Goal: Task Accomplishment & Management: Complete application form

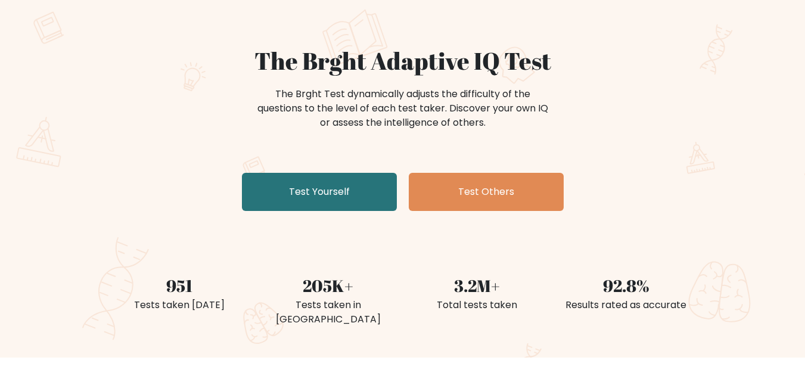
scroll to position [77, 0]
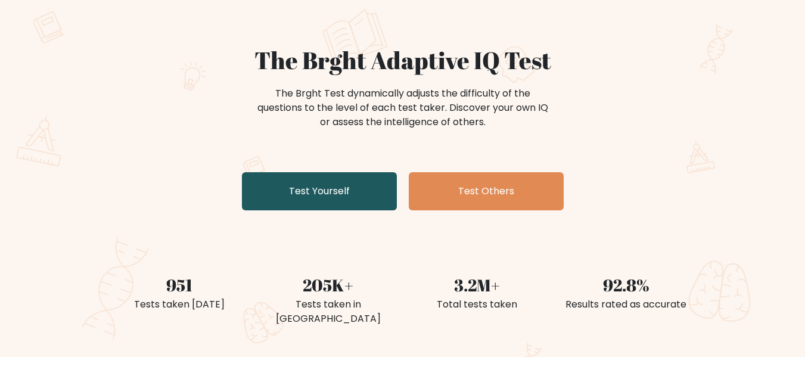
click at [340, 204] on link "Test Yourself" at bounding box center [319, 191] width 155 height 38
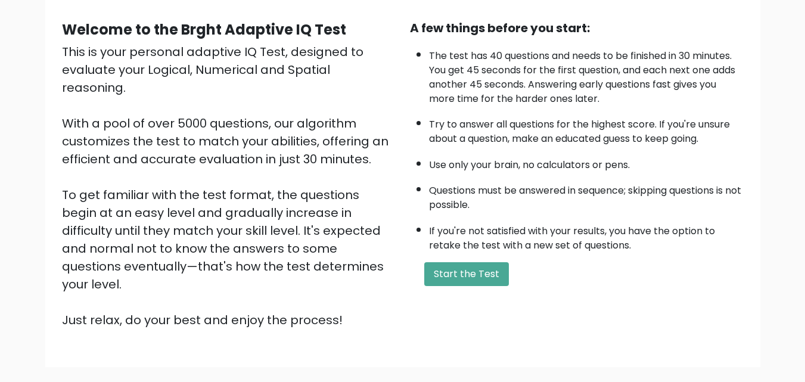
scroll to position [103, 0]
click at [473, 271] on button "Start the Test" at bounding box center [466, 275] width 85 height 24
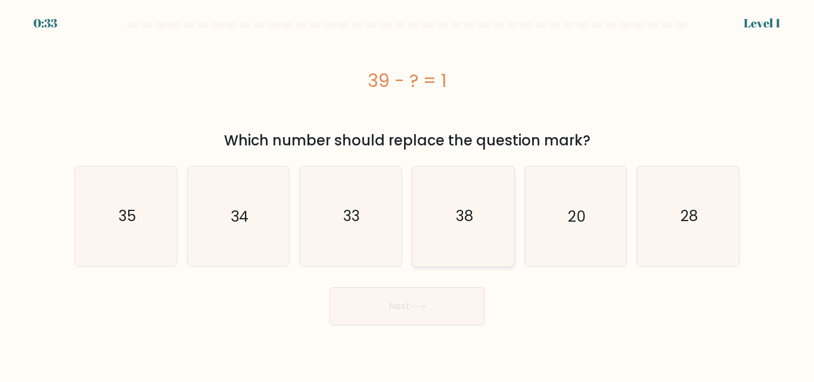
click at [480, 206] on icon "38" at bounding box center [464, 216] width 100 height 100
click at [408, 194] on input "d. 38" at bounding box center [407, 192] width 1 height 3
radio input "true"
click at [437, 299] on button "Next" at bounding box center [407, 306] width 155 height 38
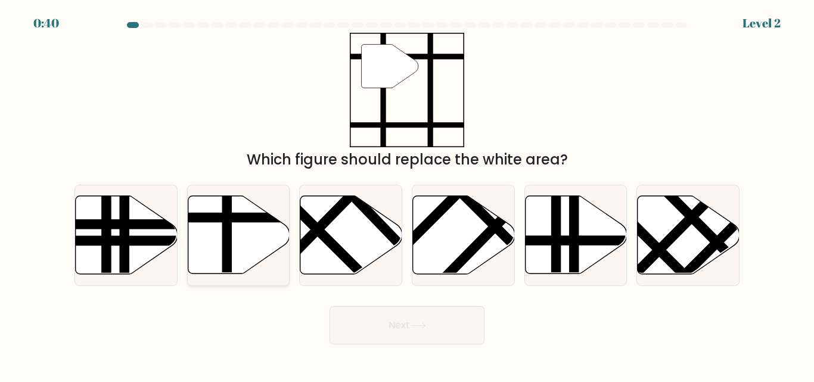
click at [259, 218] on line at bounding box center [269, 218] width 205 height 0
click at [407, 194] on input "b." at bounding box center [407, 192] width 1 height 3
radio input "true"
click at [377, 306] on button "Next" at bounding box center [407, 325] width 155 height 38
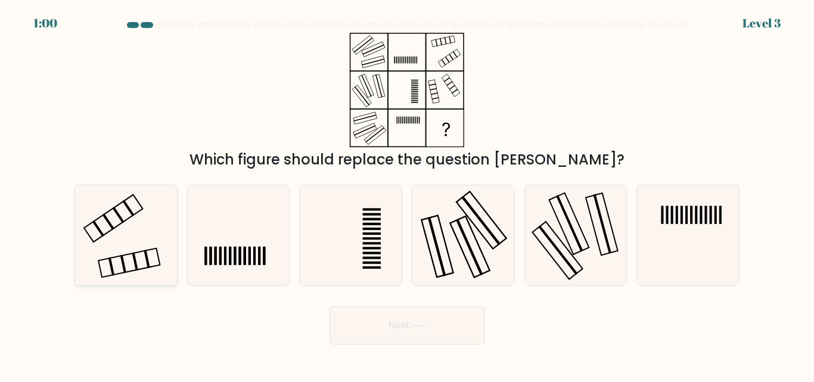
click at [125, 235] on icon at bounding box center [126, 235] width 100 height 100
click at [407, 194] on input "a." at bounding box center [407, 192] width 1 height 3
radio input "true"
click at [421, 327] on icon at bounding box center [418, 325] width 16 height 7
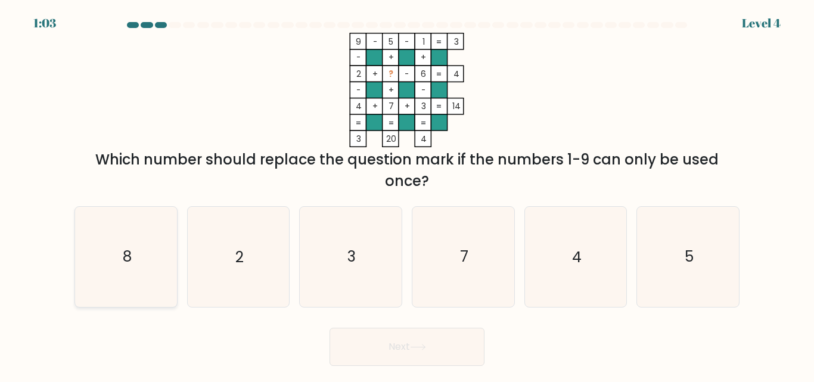
click at [126, 238] on icon "8" at bounding box center [126, 257] width 100 height 100
click at [407, 194] on input "a. 8" at bounding box center [407, 192] width 1 height 3
radio input "true"
click at [417, 331] on button "Next" at bounding box center [407, 347] width 155 height 38
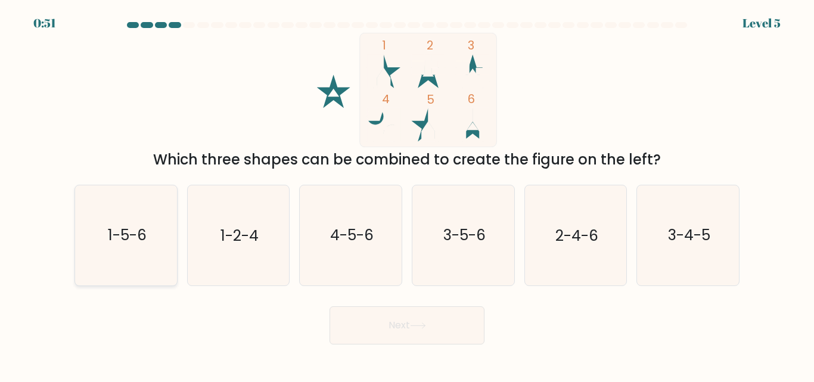
click at [141, 231] on text "1-5-6" at bounding box center [126, 235] width 39 height 21
click at [407, 194] on input "a. 1-5-6" at bounding box center [407, 192] width 1 height 3
radio input "true"
click at [402, 312] on button "Next" at bounding box center [407, 325] width 155 height 38
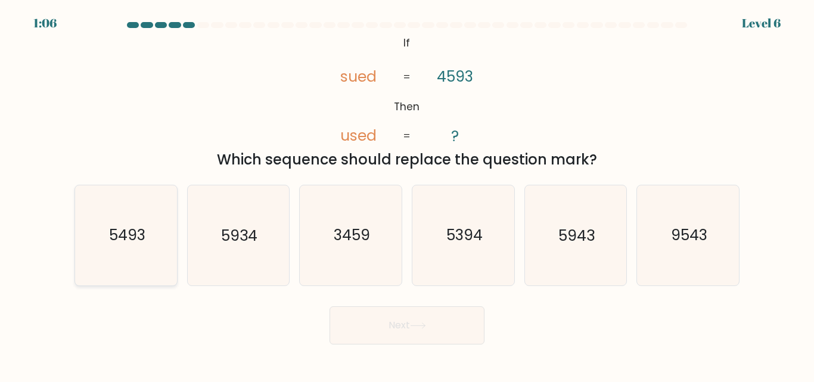
click at [153, 241] on icon "5493" at bounding box center [126, 235] width 100 height 100
click at [407, 194] on input "a. 5493" at bounding box center [407, 192] width 1 height 3
radio input "true"
click at [384, 331] on button "Next" at bounding box center [407, 325] width 155 height 38
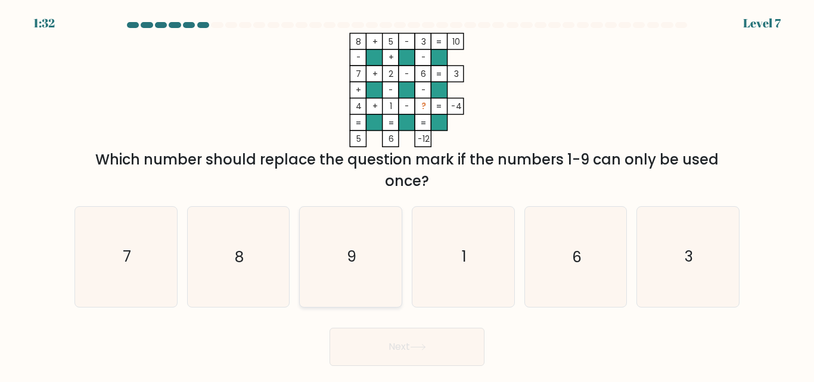
click at [352, 245] on icon "9" at bounding box center [351, 257] width 100 height 100
click at [407, 194] on input "c. 9" at bounding box center [407, 192] width 1 height 3
radio input "true"
click at [415, 344] on icon at bounding box center [418, 347] width 16 height 7
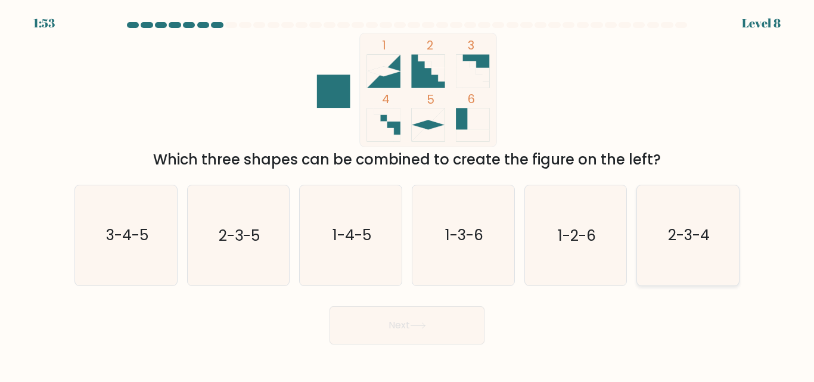
click at [645, 241] on icon "2-3-4" at bounding box center [688, 235] width 100 height 100
click at [408, 194] on input "f. 2-3-4" at bounding box center [407, 192] width 1 height 3
radio input "true"
click at [411, 334] on button "Next" at bounding box center [407, 325] width 155 height 38
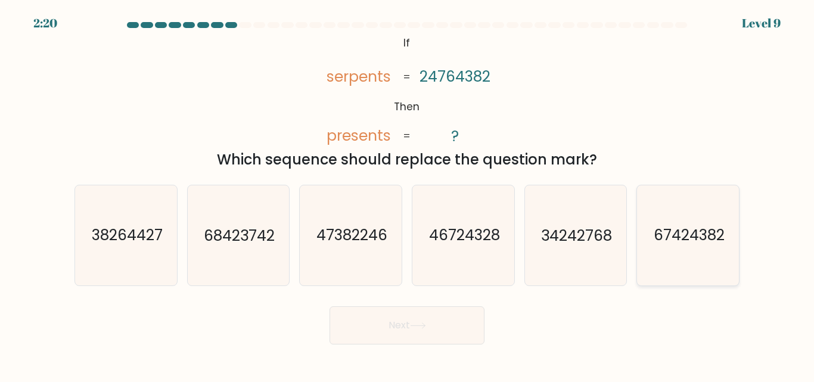
click at [657, 239] on text "67424382" at bounding box center [689, 235] width 71 height 21
click at [408, 194] on input "f. 67424382" at bounding box center [407, 192] width 1 height 3
radio input "true"
click at [399, 324] on button "Next" at bounding box center [407, 325] width 155 height 38
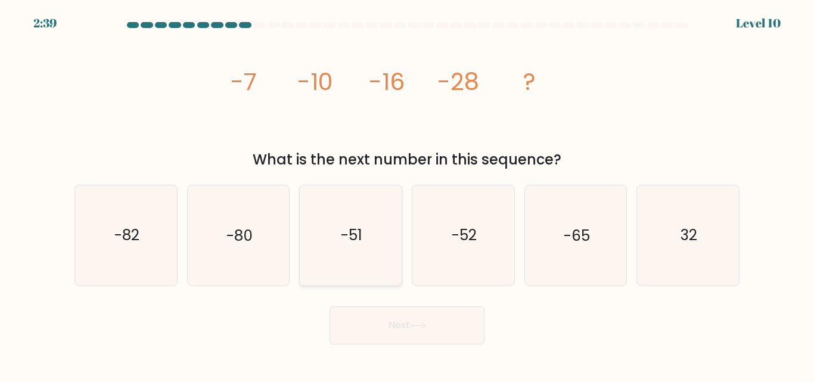
click at [346, 228] on text "-51" at bounding box center [351, 235] width 21 height 21
click at [407, 194] on input "c. -51" at bounding box center [407, 192] width 1 height 3
radio input "true"
click at [406, 341] on button "Next" at bounding box center [407, 325] width 155 height 38
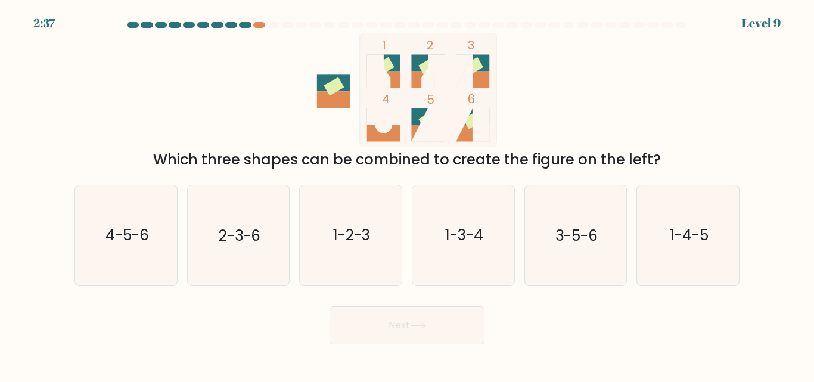
click at [416, 331] on button "Next" at bounding box center [407, 325] width 155 height 38
click at [565, 169] on div "Which three shapes can be combined to create the figure on the left?" at bounding box center [407, 159] width 651 height 21
click at [237, 229] on text "2-3-6" at bounding box center [240, 235] width 42 height 21
click at [407, 194] on input "b. 2-3-6" at bounding box center [407, 192] width 1 height 3
radio input "true"
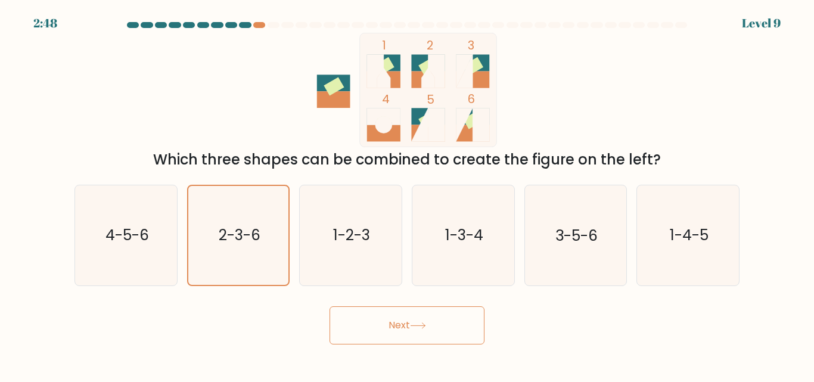
click at [382, 319] on button "Next" at bounding box center [407, 325] width 155 height 38
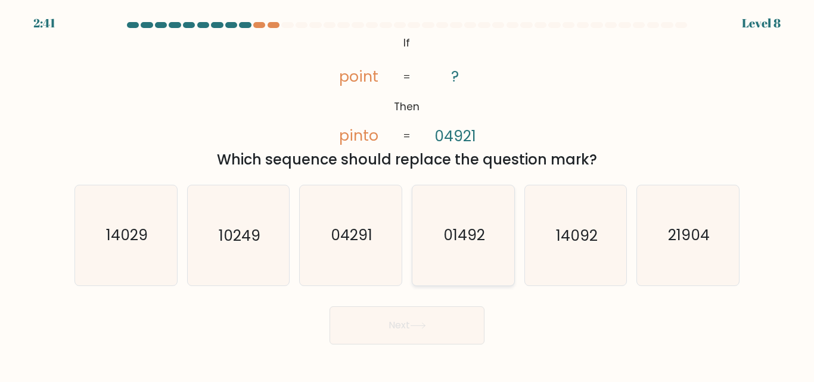
click at [495, 245] on icon "01492" at bounding box center [464, 235] width 100 height 100
click at [408, 194] on input "d. 01492" at bounding box center [407, 192] width 1 height 3
radio input "true"
click at [445, 337] on button "Next" at bounding box center [407, 325] width 155 height 38
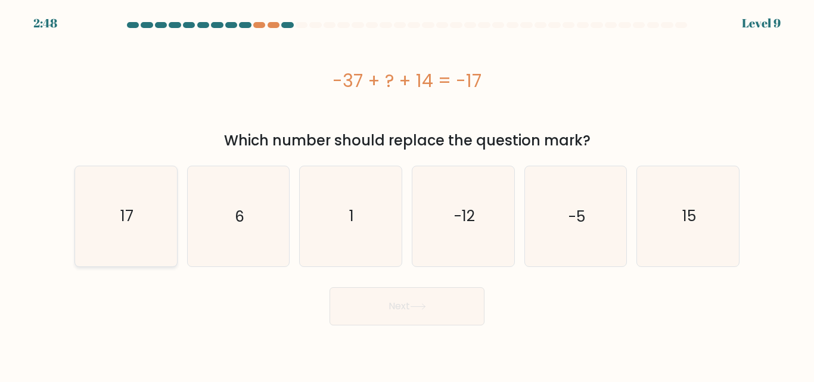
click at [158, 208] on icon "17" at bounding box center [126, 216] width 100 height 100
click at [407, 194] on input "a. 17" at bounding box center [407, 192] width 1 height 3
radio input "true"
click at [675, 210] on icon "15" at bounding box center [688, 216] width 100 height 100
click at [408, 194] on input "f. 15" at bounding box center [407, 192] width 1 height 3
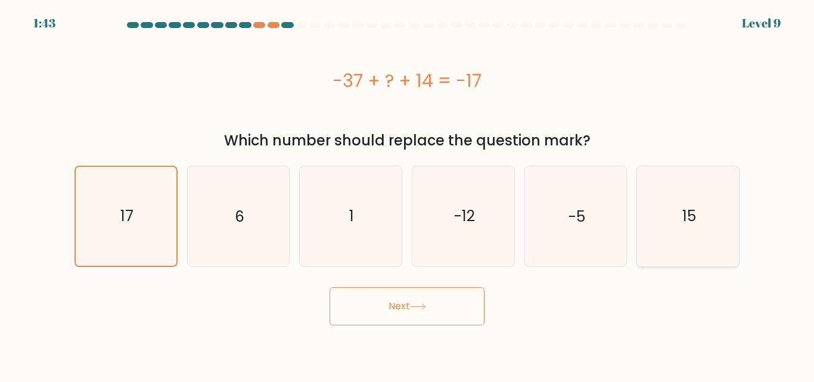
radio input "true"
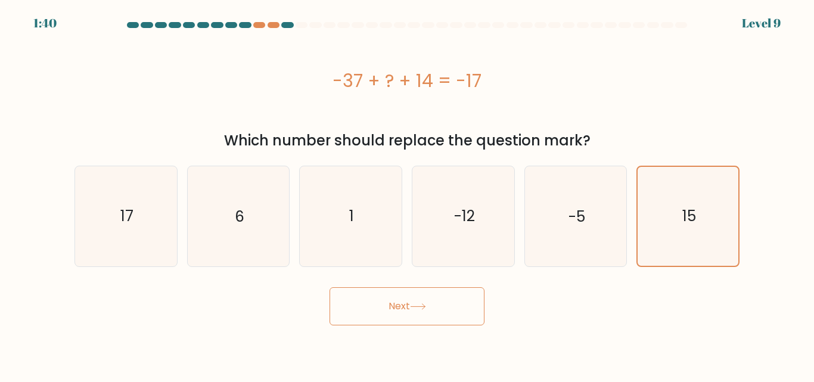
click at [413, 317] on button "Next" at bounding box center [407, 306] width 155 height 38
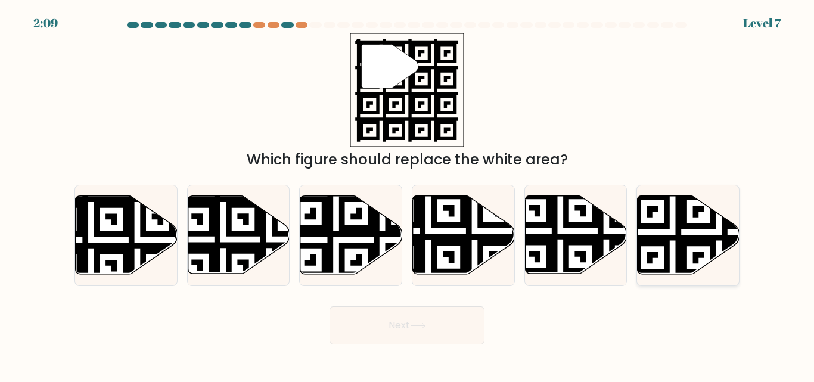
click at [654, 232] on icon at bounding box center [689, 235] width 102 height 78
click at [408, 194] on input "f." at bounding box center [407, 192] width 1 height 3
radio input "true"
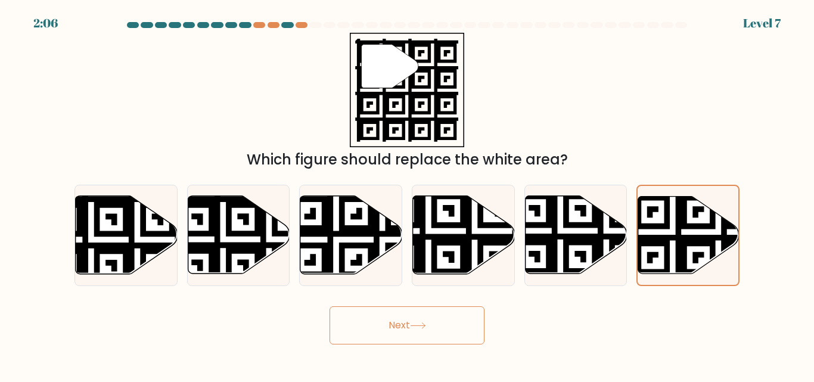
click at [426, 324] on icon at bounding box center [418, 325] width 16 height 7
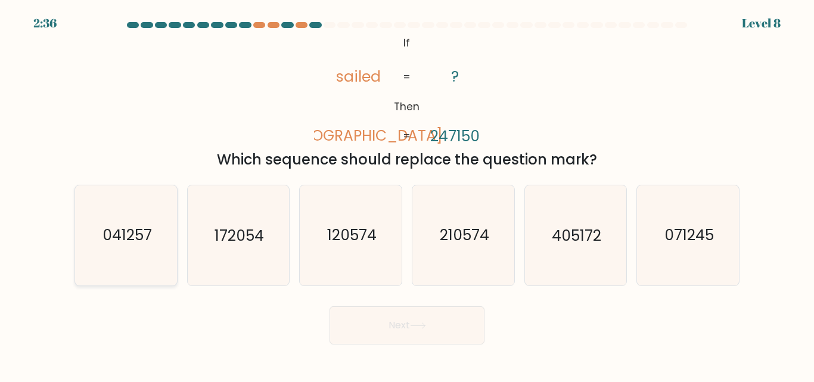
click at [151, 255] on icon "041257" at bounding box center [126, 235] width 100 height 100
click at [407, 194] on input "a. 041257" at bounding box center [407, 192] width 1 height 3
radio input "true"
click at [370, 330] on button "Next" at bounding box center [407, 325] width 155 height 38
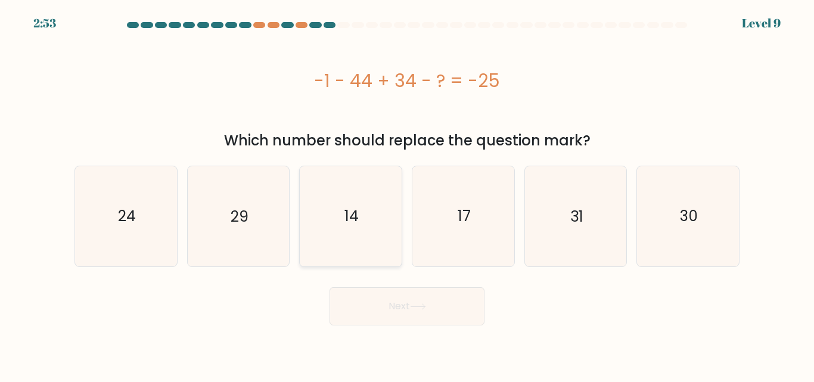
click at [360, 228] on icon "14" at bounding box center [351, 216] width 100 height 100
click at [407, 194] on input "c. 14" at bounding box center [407, 192] width 1 height 3
radio input "true"
click at [418, 316] on button "Next" at bounding box center [407, 306] width 155 height 38
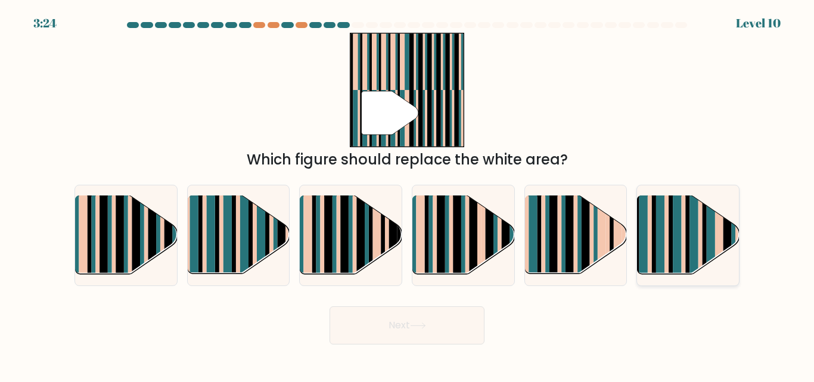
click at [678, 242] on rect at bounding box center [677, 244] width 8 height 101
click at [408, 194] on input "f." at bounding box center [407, 192] width 1 height 3
radio input "true"
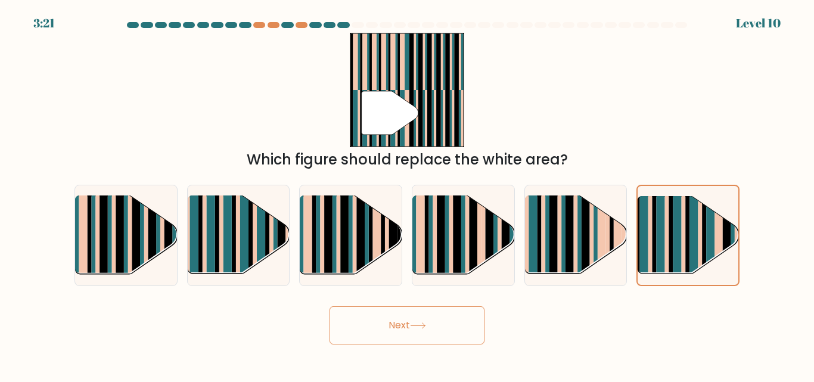
click at [415, 343] on button "Next" at bounding box center [407, 325] width 155 height 38
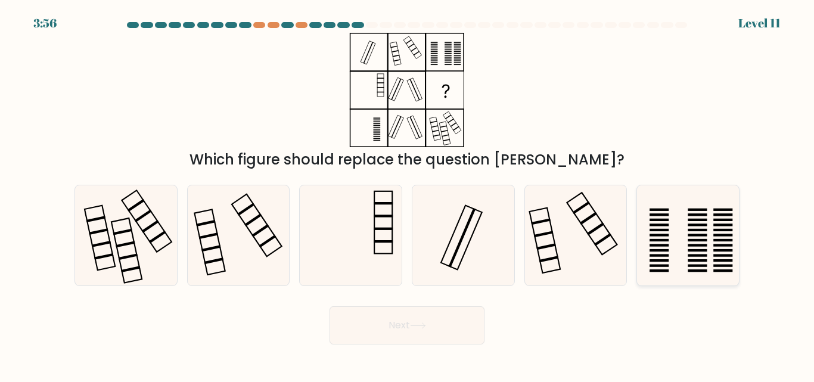
click at [732, 232] on icon at bounding box center [688, 235] width 100 height 100
click at [408, 194] on input "f." at bounding box center [407, 192] width 1 height 3
radio input "true"
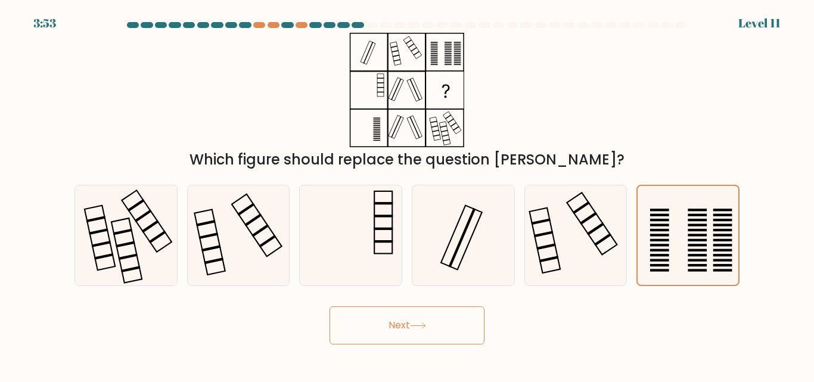
click at [441, 332] on button "Next" at bounding box center [407, 325] width 155 height 38
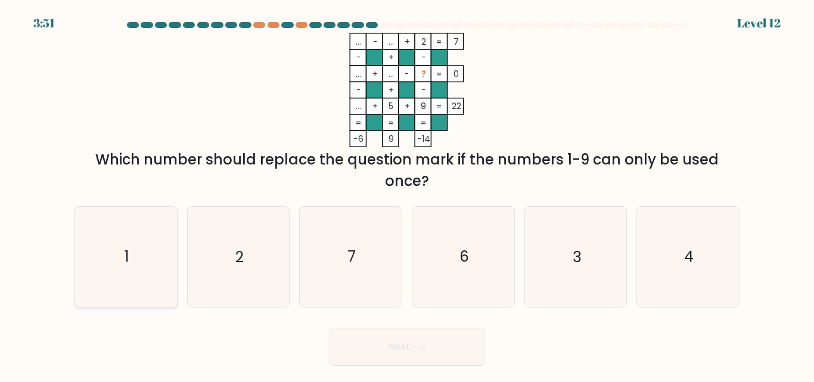
click at [170, 240] on icon "1" at bounding box center [126, 257] width 100 height 100
click at [407, 194] on input "a. 1" at bounding box center [407, 192] width 1 height 3
radio input "true"
click at [377, 344] on button "Next" at bounding box center [407, 347] width 155 height 38
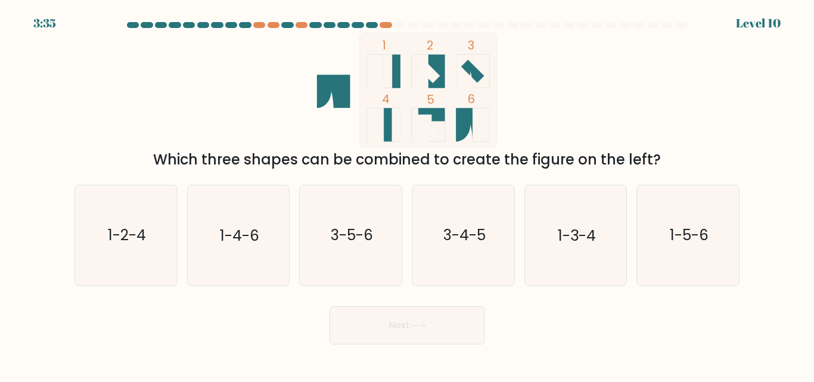
click at [377, 344] on button "Next" at bounding box center [407, 325] width 155 height 38
click at [564, 156] on div "Which three shapes can be combined to create the figure on the left?" at bounding box center [407, 159] width 651 height 21
click at [280, 229] on icon "1-4-6" at bounding box center [238, 235] width 100 height 100
click at [407, 194] on input "b. 1-4-6" at bounding box center [407, 192] width 1 height 3
radio input "true"
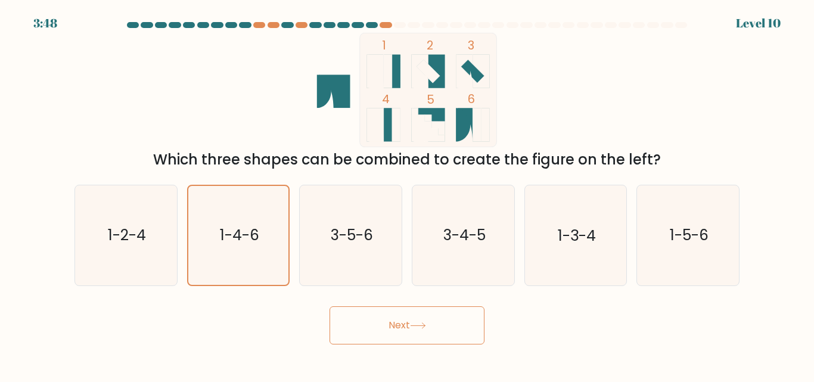
click at [359, 324] on button "Next" at bounding box center [407, 325] width 155 height 38
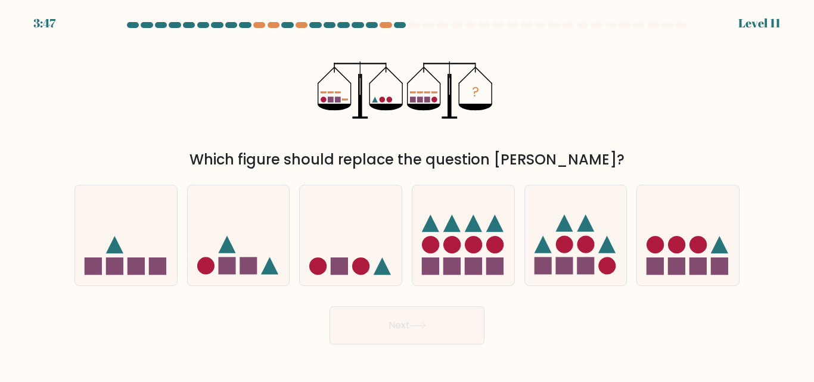
click at [359, 324] on button "Next" at bounding box center [407, 325] width 155 height 38
click at [335, 257] on icon at bounding box center [351, 235] width 102 height 84
click at [407, 194] on input "c." at bounding box center [407, 192] width 1 height 3
radio input "true"
click at [424, 334] on button "Next" at bounding box center [407, 325] width 155 height 38
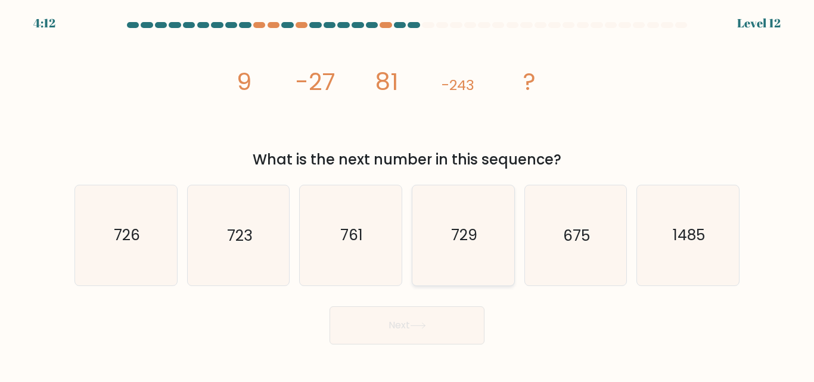
click at [445, 246] on icon "729" at bounding box center [464, 235] width 100 height 100
click at [408, 194] on input "d. 729" at bounding box center [407, 192] width 1 height 3
radio input "true"
click at [427, 319] on button "Next" at bounding box center [407, 325] width 155 height 38
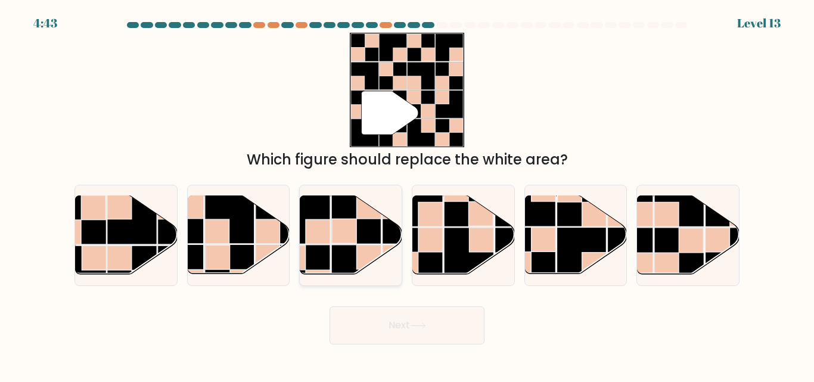
click at [328, 235] on rect at bounding box center [318, 232] width 24 height 24
click at [407, 194] on input "c." at bounding box center [407, 192] width 1 height 3
radio input "true"
click at [387, 321] on button "Next" at bounding box center [407, 325] width 155 height 38
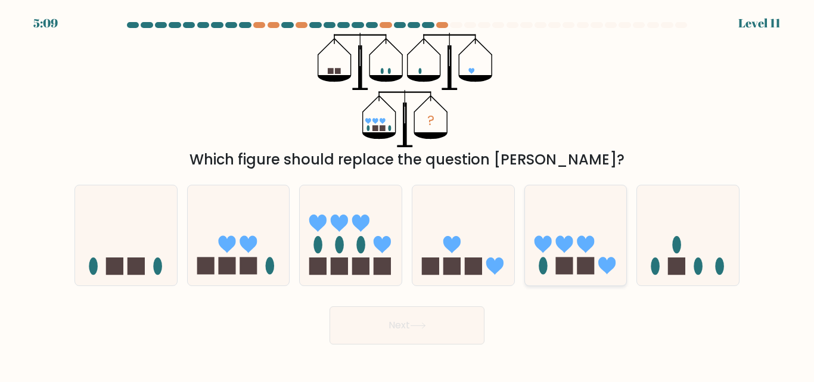
click at [576, 263] on icon at bounding box center [576, 235] width 102 height 84
click at [408, 194] on input "e." at bounding box center [407, 192] width 1 height 3
radio input "true"
click at [442, 321] on button "Next" at bounding box center [407, 325] width 155 height 38
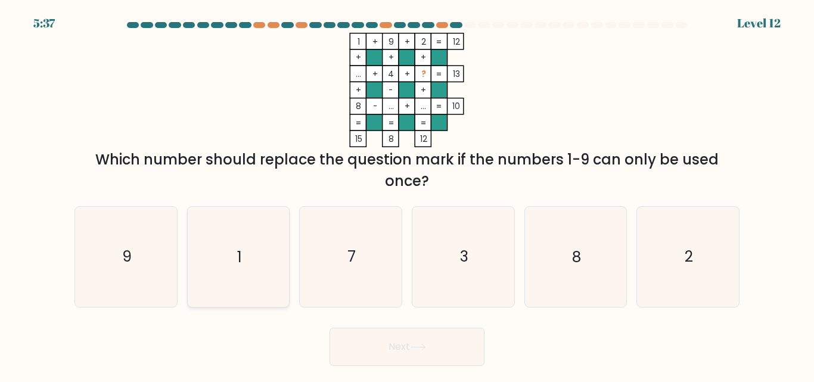
click at [275, 241] on icon "1" at bounding box center [238, 257] width 100 height 100
click at [407, 194] on input "b. 1" at bounding box center [407, 192] width 1 height 3
radio input "true"
click at [408, 333] on button "Next" at bounding box center [407, 347] width 155 height 38
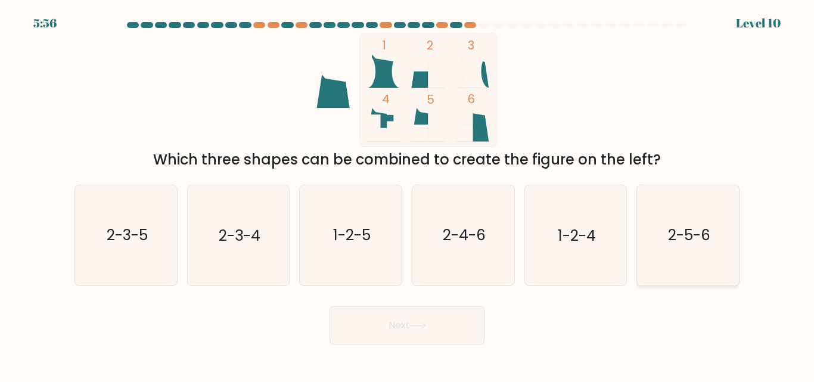
click at [688, 232] on text "2-5-6" at bounding box center [689, 235] width 42 height 21
click at [408, 194] on input "f. 2-5-6" at bounding box center [407, 192] width 1 height 3
radio input "true"
click at [427, 319] on button "Next" at bounding box center [407, 325] width 155 height 38
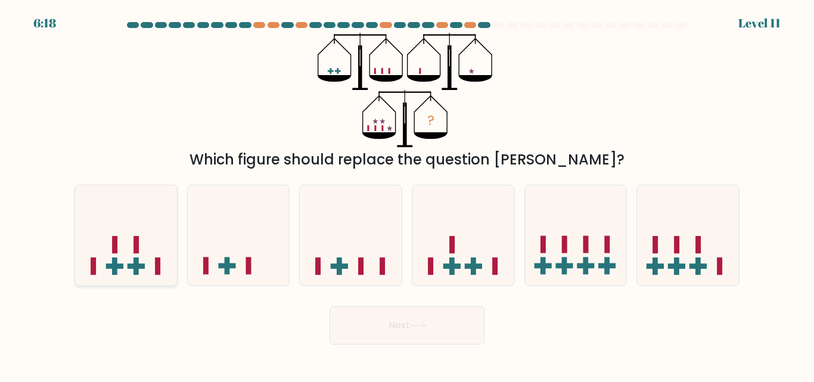
click at [138, 256] on icon at bounding box center [126, 235] width 102 height 84
click at [407, 194] on input "a." at bounding box center [407, 192] width 1 height 3
radio input "true"
click at [396, 323] on button "Next" at bounding box center [407, 325] width 155 height 38
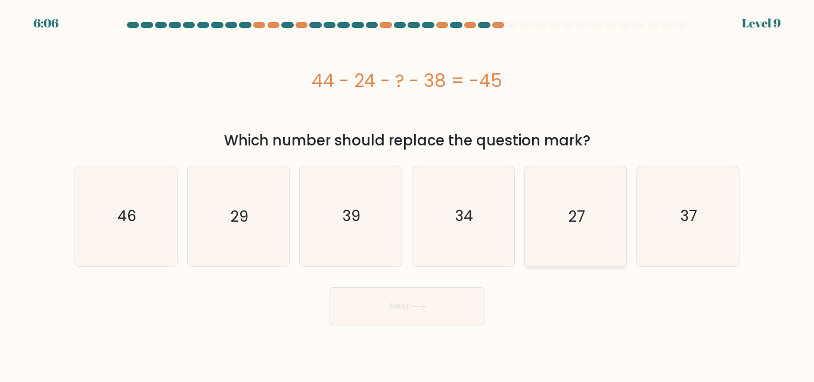
click at [578, 222] on text "27" at bounding box center [576, 216] width 17 height 21
click at [408, 194] on input "e. 27" at bounding box center [407, 192] width 1 height 3
radio input "true"
click at [436, 304] on button "Next" at bounding box center [407, 306] width 155 height 38
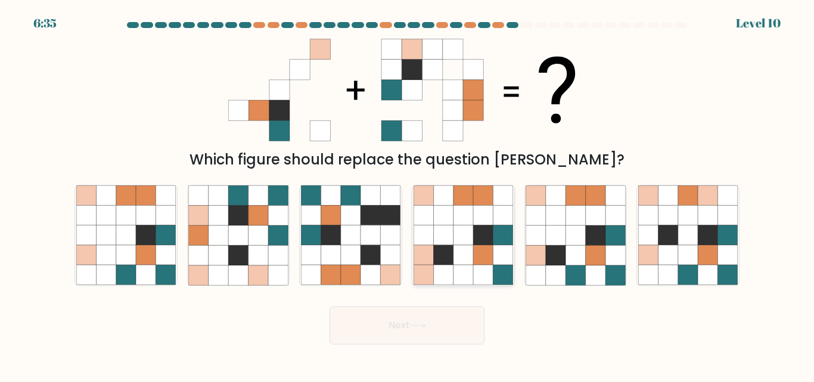
click at [444, 226] on icon at bounding box center [443, 236] width 20 height 20
click at [408, 194] on input "d." at bounding box center [407, 192] width 1 height 3
radio input "true"
click at [431, 335] on button "Next" at bounding box center [407, 325] width 155 height 38
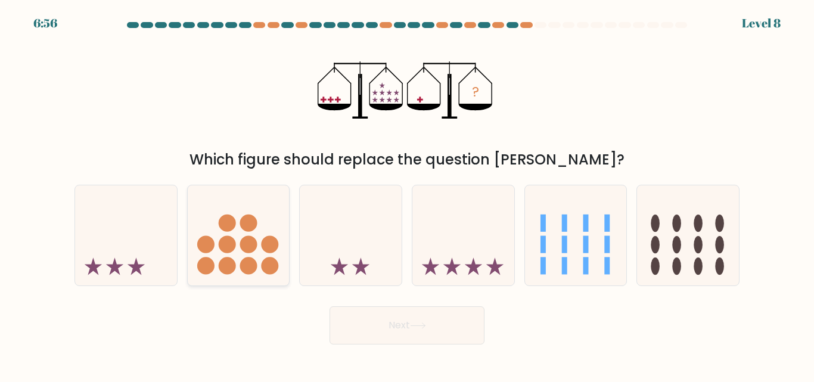
click at [267, 257] on icon at bounding box center [239, 235] width 102 height 84
click at [407, 194] on input "b." at bounding box center [407, 192] width 1 height 3
radio input "true"
click at [390, 310] on button "Next" at bounding box center [407, 325] width 155 height 38
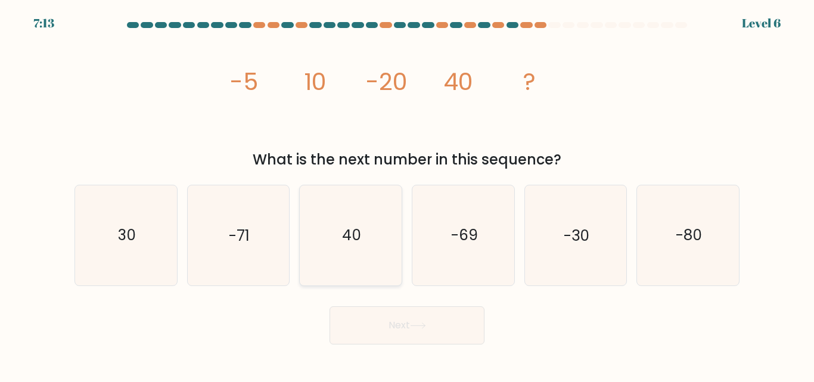
click at [337, 231] on icon "40" at bounding box center [351, 235] width 100 height 100
click at [407, 194] on input "c. 40" at bounding box center [407, 192] width 1 height 3
radio input "true"
click at [377, 313] on button "Next" at bounding box center [407, 325] width 155 height 38
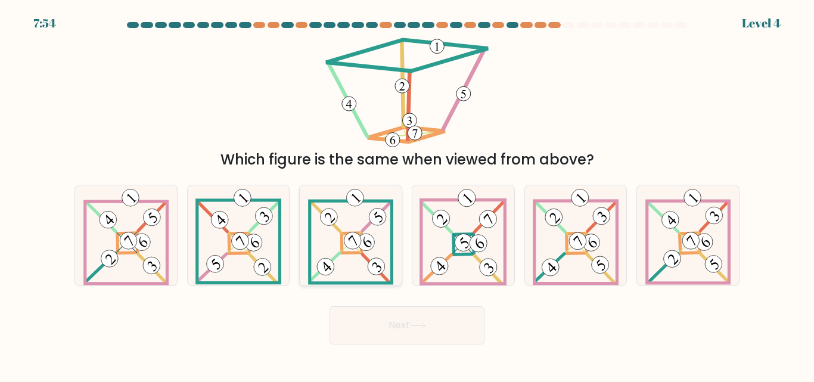
click at [375, 210] on 108 at bounding box center [378, 217] width 24 height 24
click at [407, 194] on input "c." at bounding box center [407, 192] width 1 height 3
radio input "true"
click at [402, 316] on button "Next" at bounding box center [407, 325] width 155 height 38
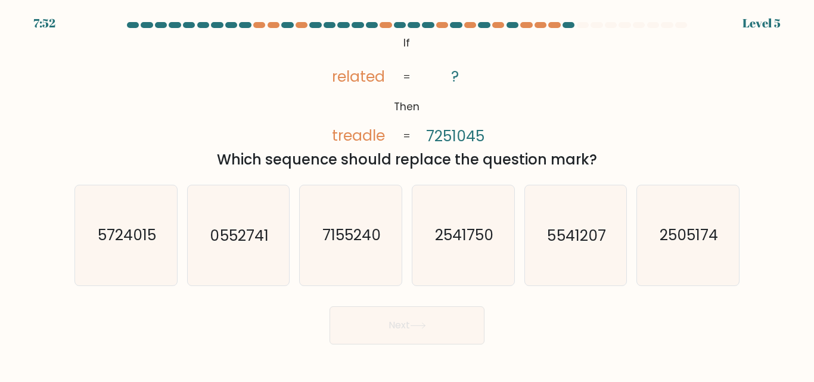
click at [402, 316] on button "Next" at bounding box center [407, 325] width 155 height 38
click at [382, 119] on icon "@import url('https://fonts.googleapis.com/css?family=Abril+Fatface:400,100,100i…" at bounding box center [407, 90] width 186 height 114
click at [600, 245] on text "5541207" at bounding box center [577, 235] width 58 height 21
click at [408, 194] on input "e. 5541207" at bounding box center [407, 192] width 1 height 3
radio input "true"
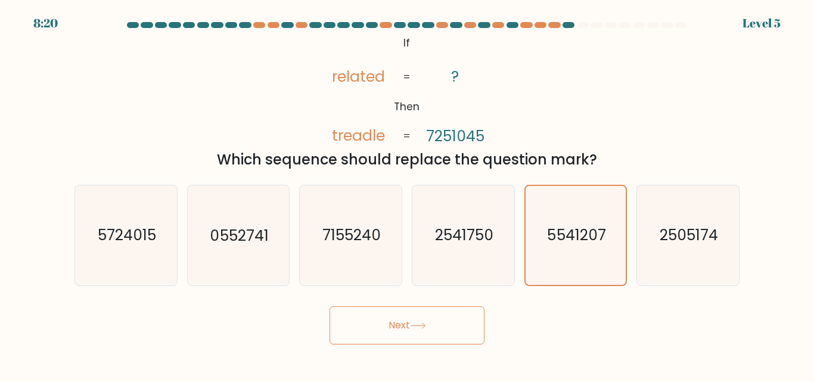
click at [449, 321] on button "Next" at bounding box center [407, 325] width 155 height 38
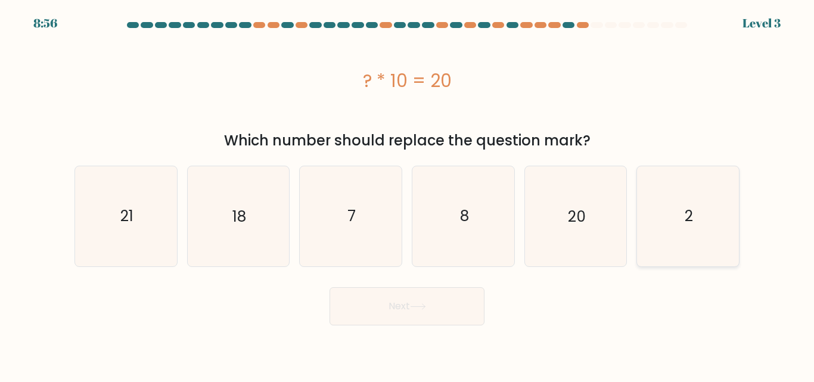
click at [691, 212] on text "2" at bounding box center [689, 216] width 8 height 21
click at [408, 194] on input "f. 2" at bounding box center [407, 192] width 1 height 3
radio input "true"
click at [413, 314] on button "Next" at bounding box center [407, 306] width 155 height 38
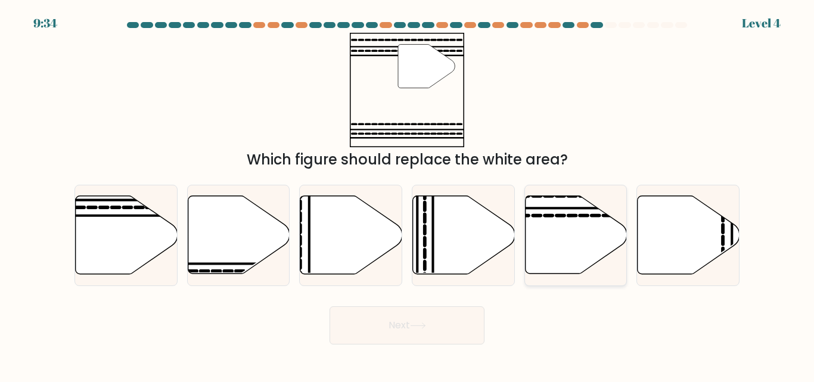
click at [555, 243] on icon at bounding box center [576, 235] width 102 height 78
click at [408, 194] on input "e." at bounding box center [407, 192] width 1 height 3
radio input "true"
click at [133, 256] on icon at bounding box center [127, 235] width 102 height 78
click at [407, 194] on input "a." at bounding box center [407, 192] width 1 height 3
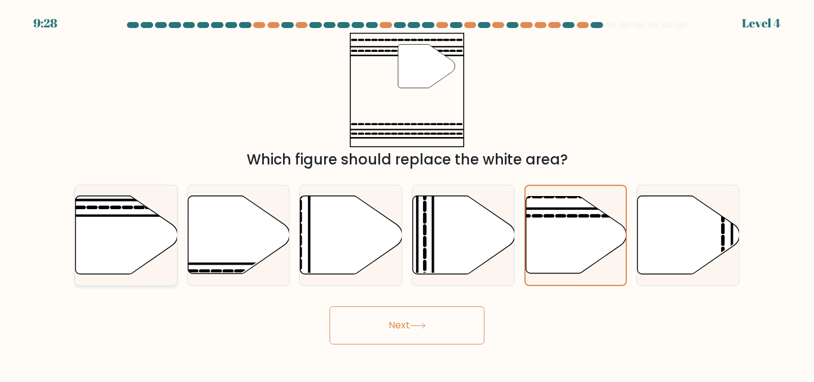
radio input "true"
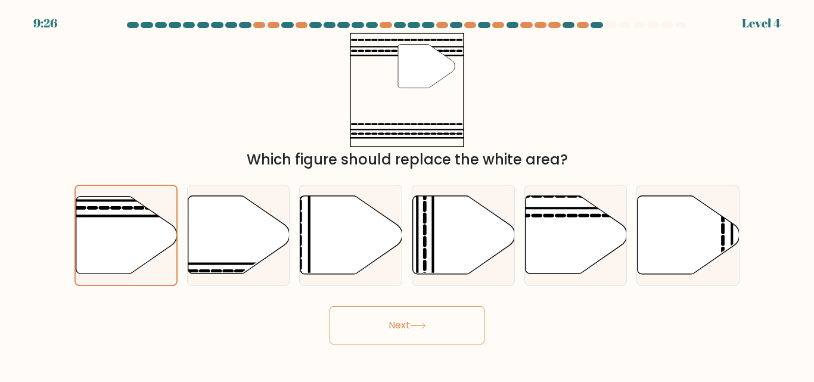
click at [425, 325] on icon at bounding box center [418, 325] width 14 height 5
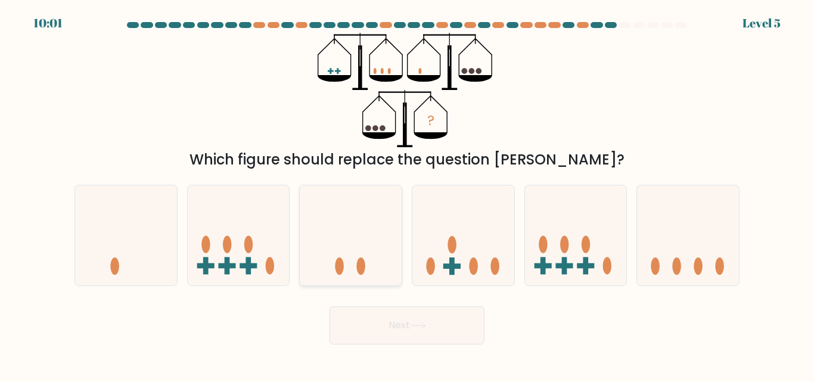
click at [383, 254] on icon at bounding box center [351, 235] width 102 height 84
click at [407, 194] on input "c." at bounding box center [407, 192] width 1 height 3
radio input "true"
click at [417, 319] on button "Next" at bounding box center [407, 325] width 155 height 38
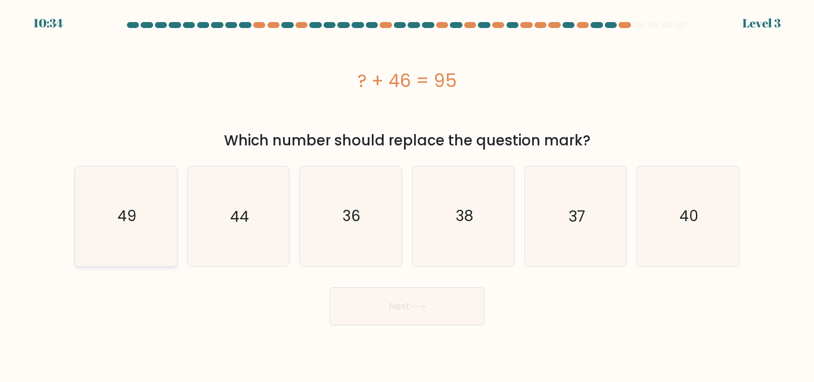
click at [163, 202] on icon "49" at bounding box center [126, 216] width 100 height 100
click at [407, 194] on input "a. 49" at bounding box center [407, 192] width 1 height 3
radio input "true"
click at [359, 292] on button "Next" at bounding box center [407, 306] width 155 height 38
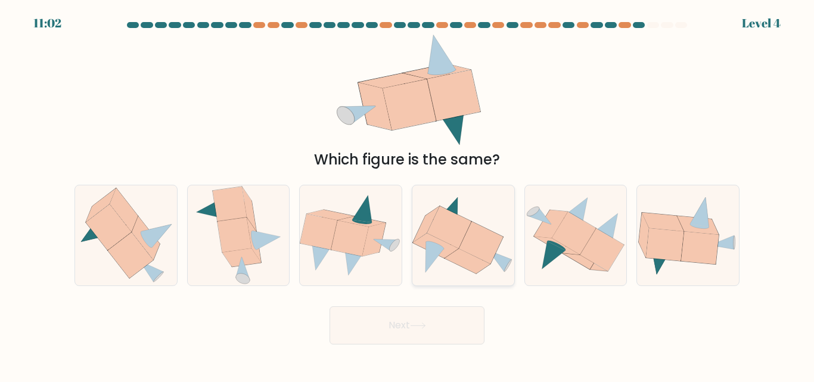
click at [443, 241] on icon at bounding box center [449, 227] width 45 height 42
click at [408, 194] on input "d." at bounding box center [407, 192] width 1 height 3
radio input "true"
click at [422, 318] on button "Next" at bounding box center [407, 325] width 155 height 38
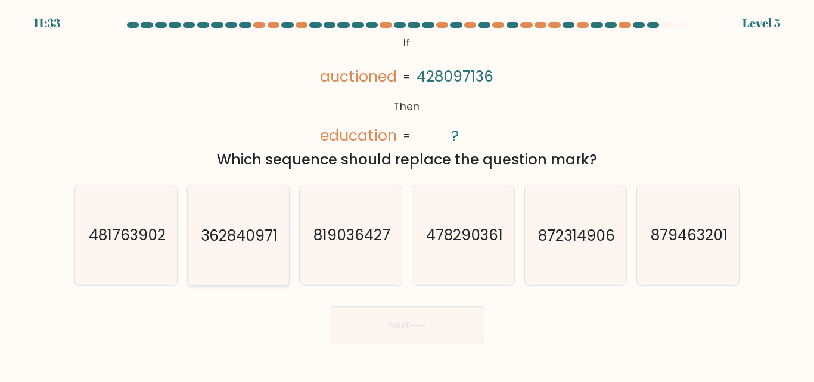
click at [232, 260] on icon "362840971" at bounding box center [238, 235] width 100 height 100
click at [407, 194] on input "b. 362840971" at bounding box center [407, 192] width 1 height 3
radio input "true"
click at [360, 326] on button "Next" at bounding box center [407, 325] width 155 height 38
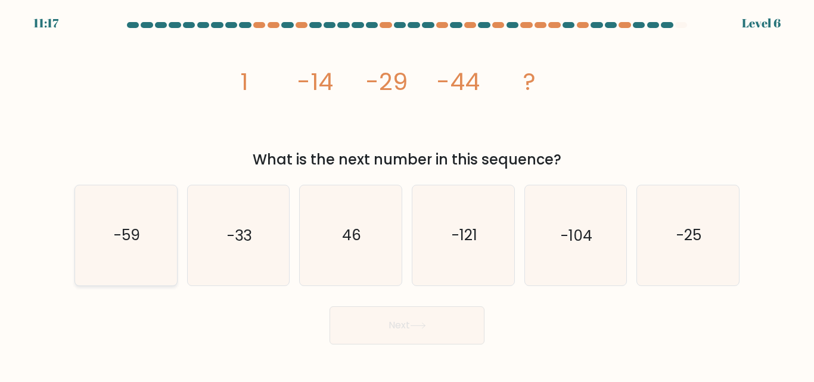
click at [117, 221] on icon "-59" at bounding box center [126, 235] width 100 height 100
click at [407, 194] on input "a. -59" at bounding box center [407, 192] width 1 height 3
radio input "true"
click at [367, 315] on button "Next" at bounding box center [407, 325] width 155 height 38
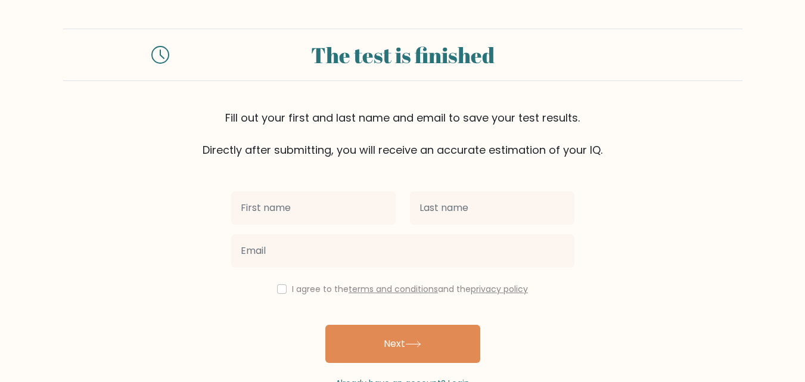
click at [294, 211] on input "text" at bounding box center [313, 207] width 164 height 33
type input "Aprillyn"
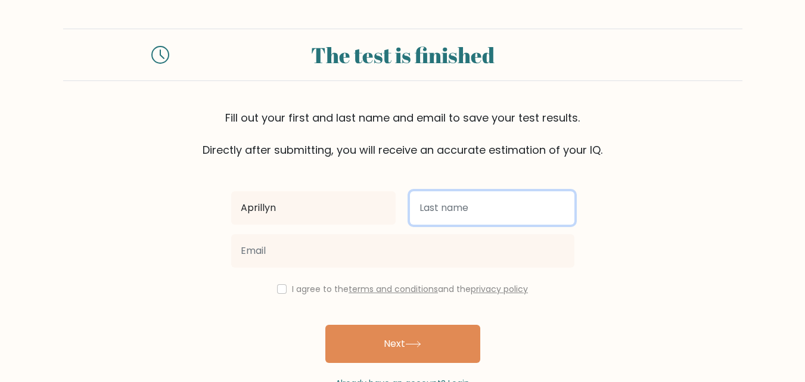
click at [431, 218] on input "text" at bounding box center [492, 207] width 164 height 33
type input "Pacaña"
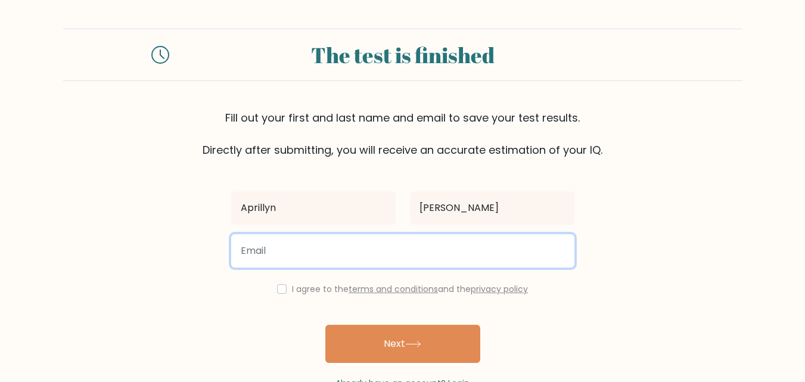
click at [405, 241] on input "email" at bounding box center [402, 250] width 343 height 33
type input "pacanaaprillyn@gmail.com"
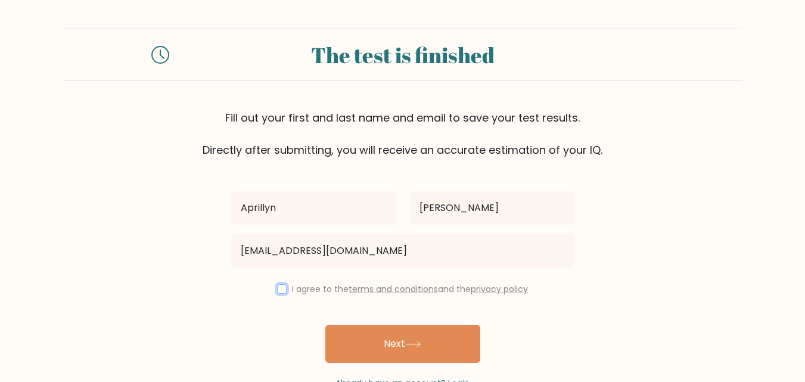
click at [277, 290] on input "checkbox" at bounding box center [282, 289] width 10 height 10
checkbox input "true"
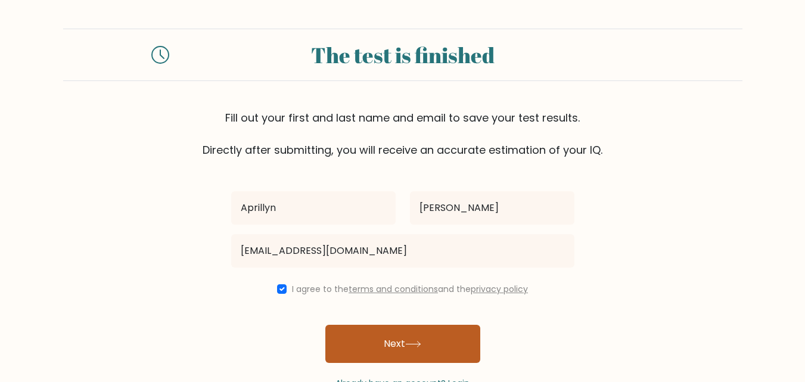
click at [399, 346] on button "Next" at bounding box center [402, 344] width 155 height 38
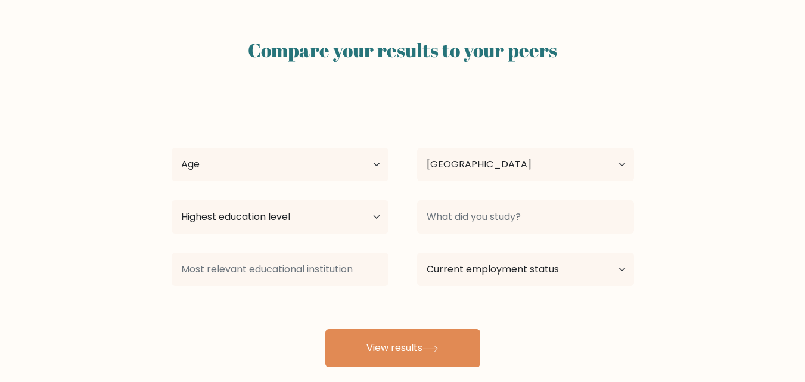
select select "PH"
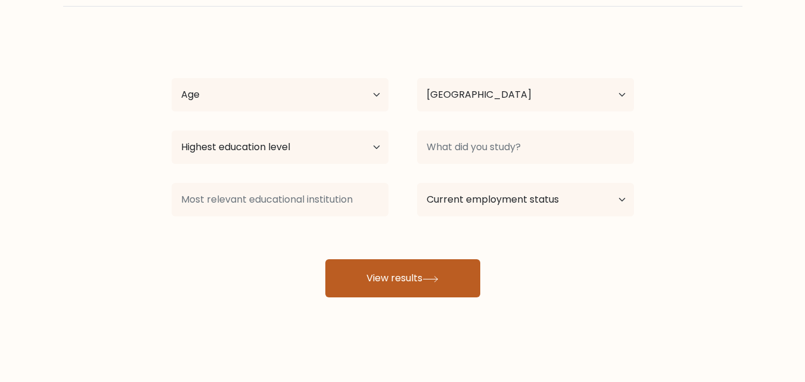
click at [399, 271] on button "View results" at bounding box center [402, 278] width 155 height 38
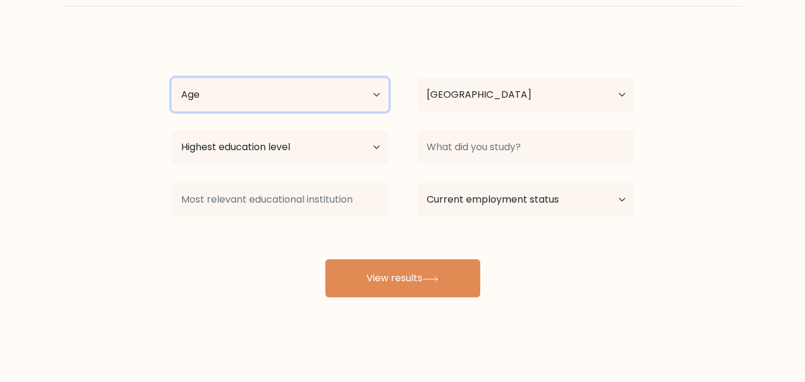
click at [257, 91] on select "Age Under 18 years old 18-24 years old 25-34 years old 35-44 years old 45-54 ye…" at bounding box center [280, 94] width 217 height 33
select select "18_24"
click at [172, 78] on select "Age Under 18 years old 18-24 years old 25-34 years old 35-44 years old 45-54 ye…" at bounding box center [280, 94] width 217 height 33
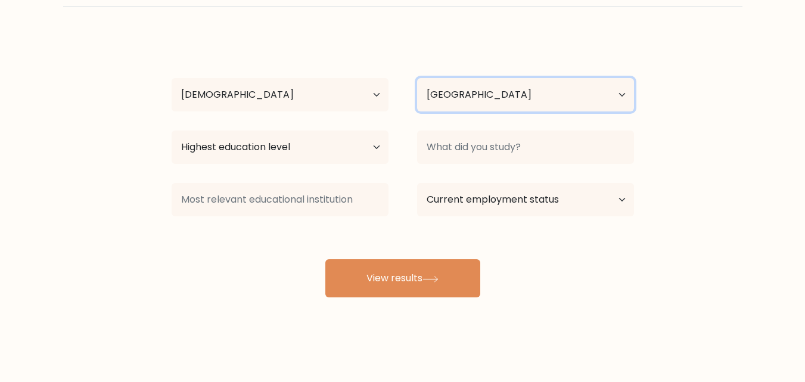
click at [456, 98] on select "Country Afghanistan Albania Algeria American Samoa Andorra Angola Anguilla Anta…" at bounding box center [525, 94] width 217 height 33
drag, startPoint x: 262, startPoint y: 127, endPoint x: 256, endPoint y: 138, distance: 12.5
click at [256, 138] on div "Highest education level No schooling Primary Lower Secondary Upper Secondary Oc…" at bounding box center [279, 147] width 245 height 43
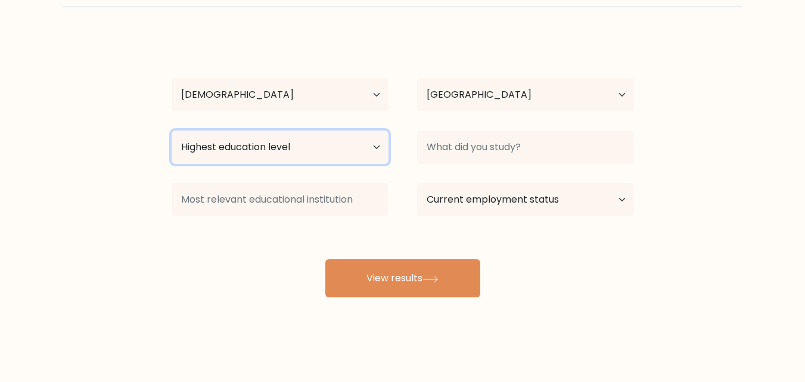
click at [256, 138] on select "Highest education level No schooling Primary Lower Secondary Upper Secondary Oc…" at bounding box center [280, 146] width 217 height 33
select select "bachelors_degree"
click at [172, 130] on select "Highest education level No schooling Primary Lower Secondary Upper Secondary Oc…" at bounding box center [280, 146] width 217 height 33
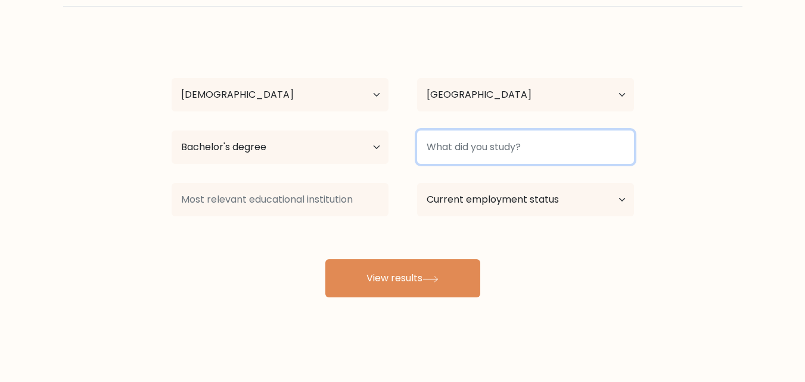
click at [507, 148] on input at bounding box center [525, 146] width 217 height 33
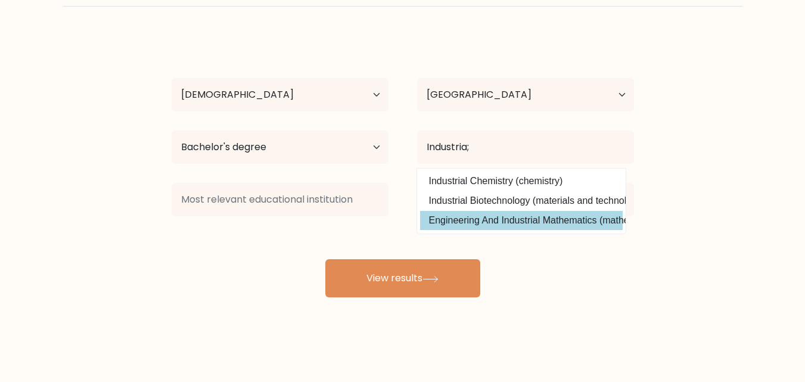
click at [520, 225] on div "Aprillyn Pacaña Age Under 18 years old 18-24 years old 25-34 years old 35-44 ye…" at bounding box center [402, 166] width 477 height 262
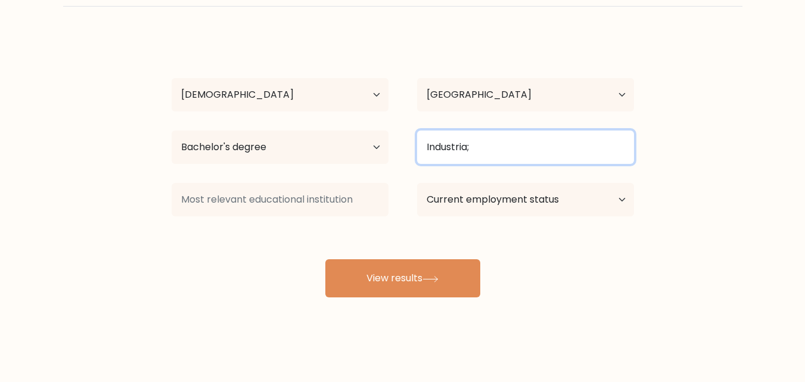
click at [486, 154] on input "Industria;" at bounding box center [525, 146] width 217 height 33
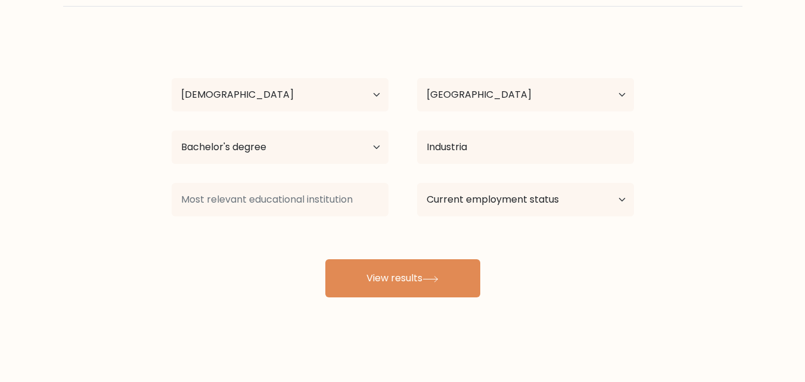
click at [471, 216] on div "Aprillyn Pacaña Age Under 18 years old 18-24 years old 25-34 years old 35-44 ye…" at bounding box center [402, 166] width 477 height 262
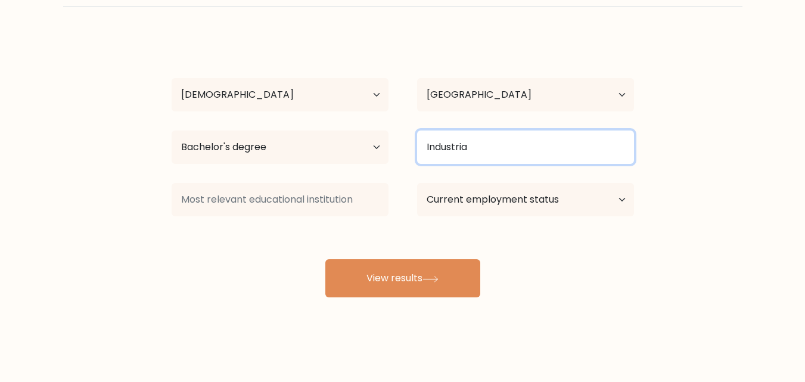
click at [479, 155] on input "Industria" at bounding box center [525, 146] width 217 height 33
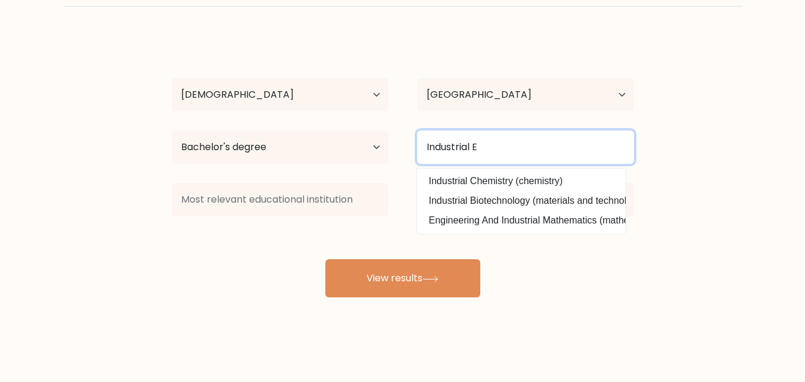
click at [479, 155] on input "Industrial E" at bounding box center [525, 146] width 217 height 33
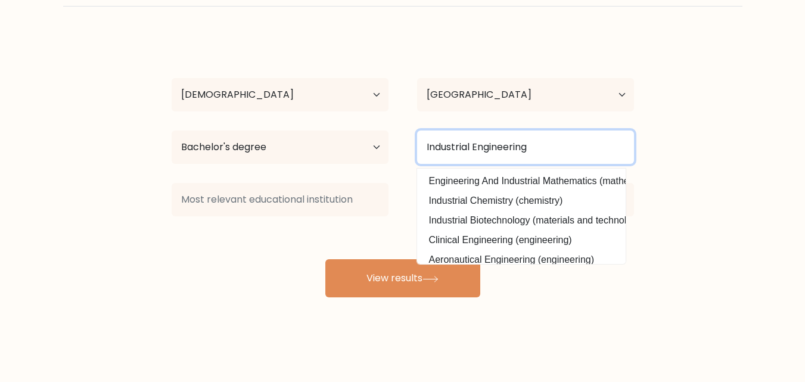
type input "Industrial Engineering"
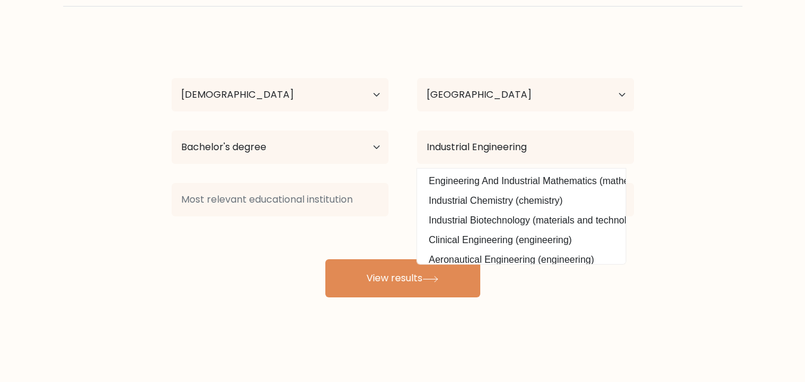
click at [382, 228] on div "Aprillyn Pacaña Age Under 18 years old 18-24 years old 25-34 years old 35-44 ye…" at bounding box center [402, 166] width 477 height 262
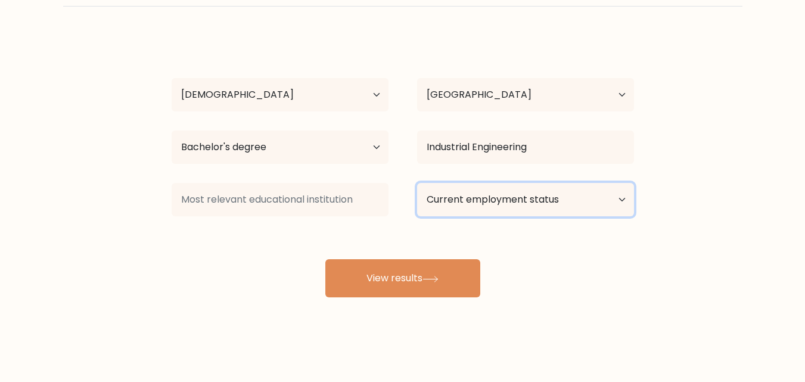
click at [532, 201] on select "Current employment status Employed Student Retired Other / prefer not to answer" at bounding box center [525, 199] width 217 height 33
select select "other"
click at [417, 183] on select "Current employment status Employed Student Retired Other / prefer not to answer" at bounding box center [525, 199] width 217 height 33
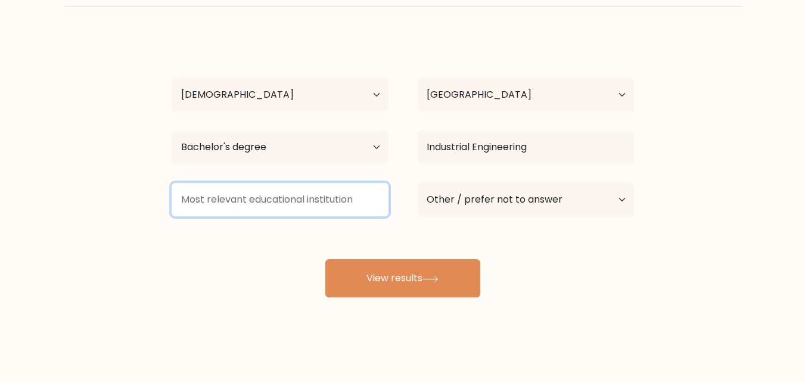
click at [316, 203] on input at bounding box center [280, 199] width 217 height 33
click at [336, 201] on input at bounding box center [280, 199] width 217 height 33
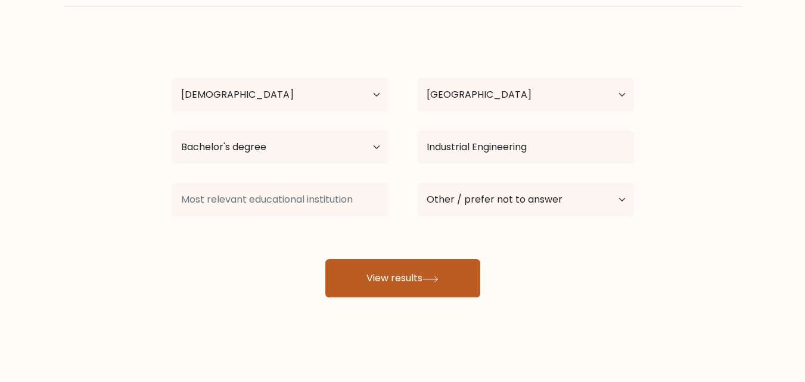
click at [403, 279] on button "View results" at bounding box center [402, 278] width 155 height 38
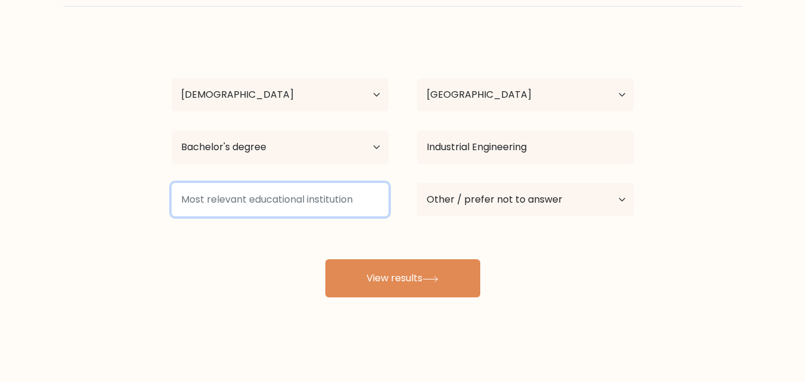
click at [328, 216] on input at bounding box center [280, 199] width 217 height 33
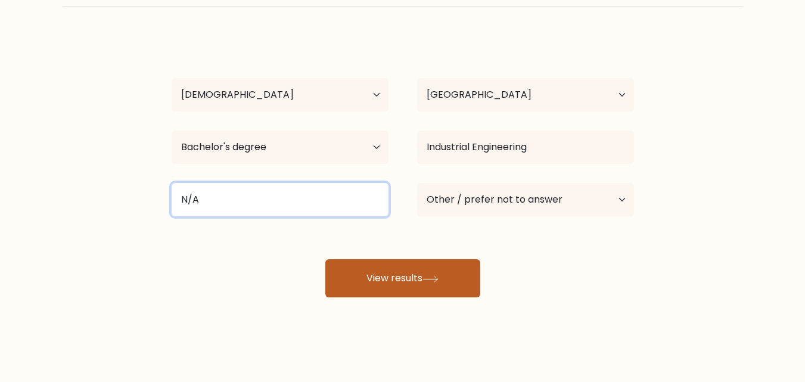
type input "N/A"
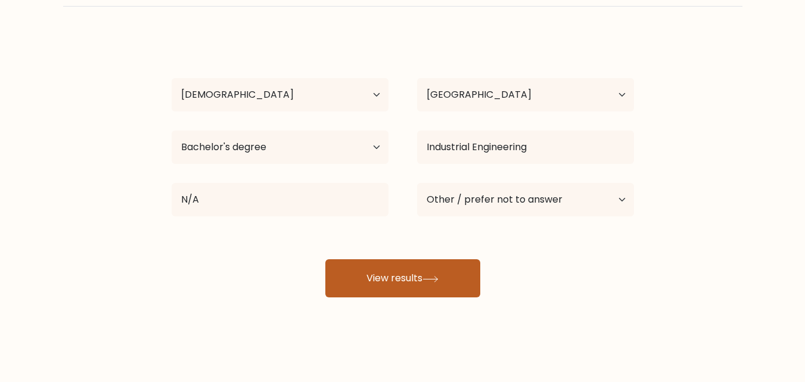
click at [366, 262] on button "View results" at bounding box center [402, 278] width 155 height 38
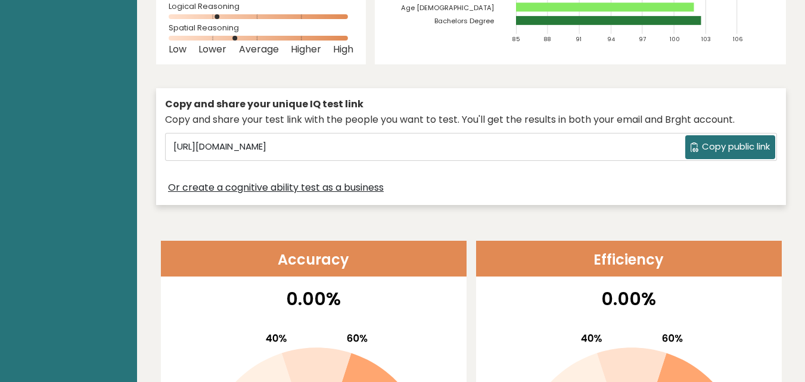
scroll to position [299, 0]
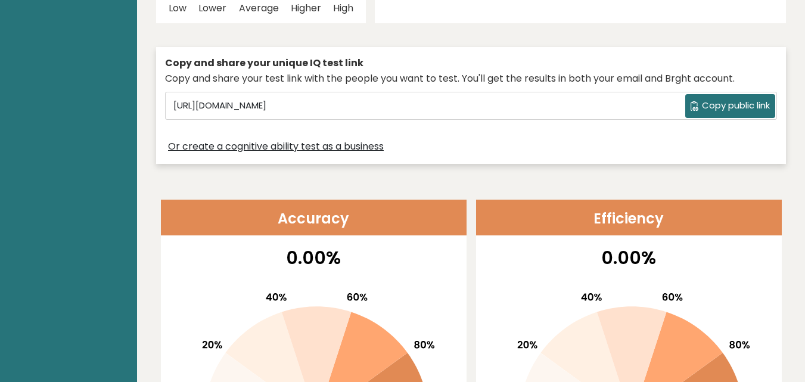
click at [707, 89] on div "Copy and share your unique IQ test link Copy and share your test link with the …" at bounding box center [471, 105] width 630 height 117
click at [702, 101] on span "Copy public link" at bounding box center [736, 106] width 68 height 14
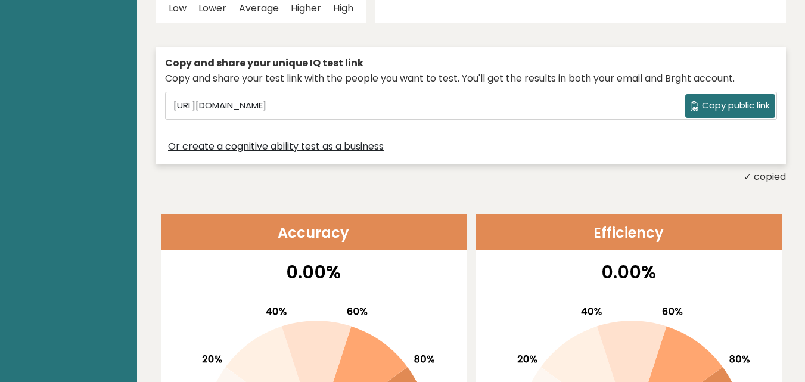
click at [735, 100] on span "Copy public link" at bounding box center [736, 106] width 68 height 14
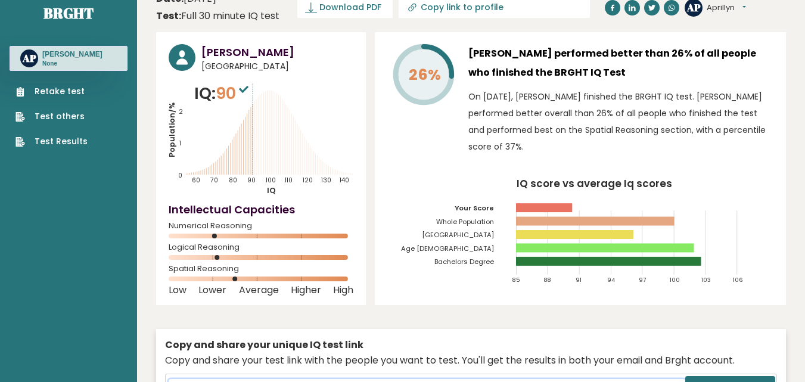
scroll to position [0, 0]
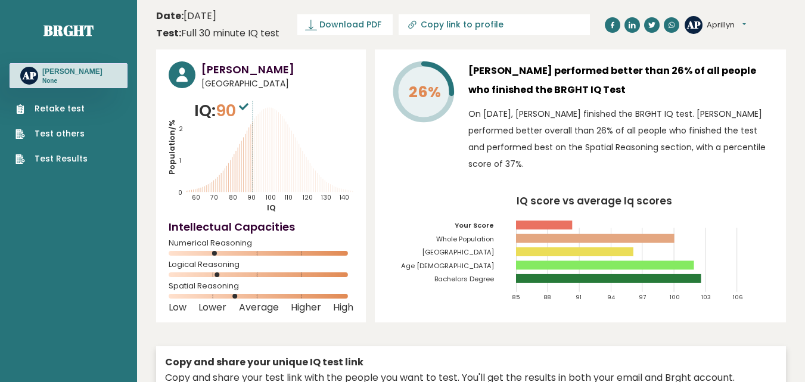
drag, startPoint x: 120, startPoint y: 342, endPoint x: 214, endPoint y: 401, distance: 110.6
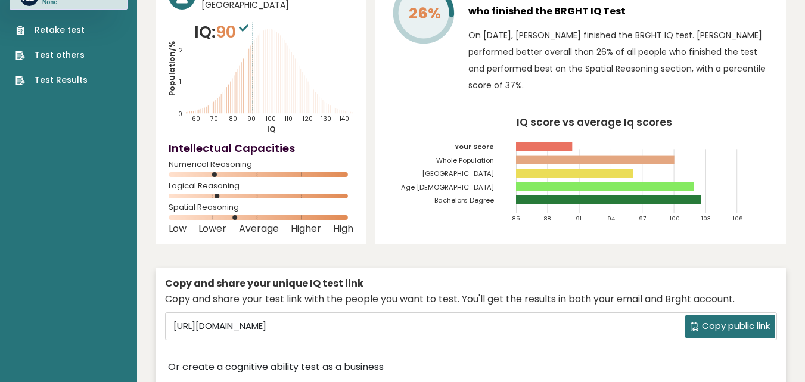
click at [530, 279] on div "Copy and share your unique IQ test link" at bounding box center [471, 283] width 612 height 14
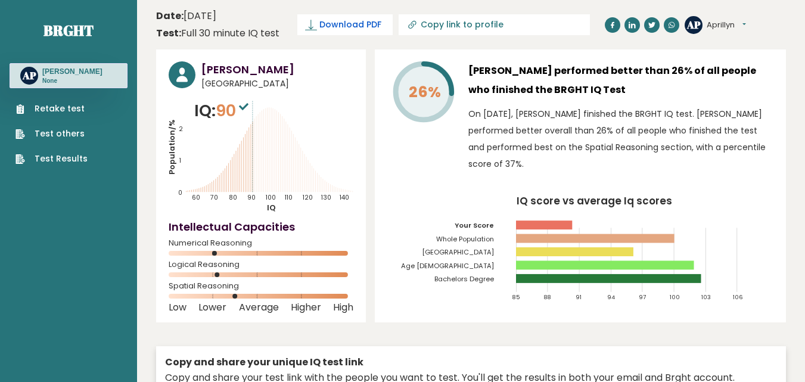
click at [310, 25] on icon at bounding box center [311, 25] width 12 height 12
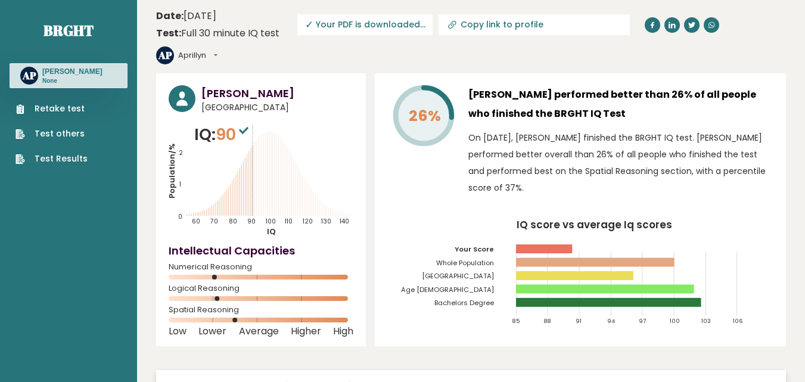
click at [328, 123] on icon "Population/% IQ 0 1 2 60 70 80 90 100 110 120 130 140" at bounding box center [261, 180] width 185 height 114
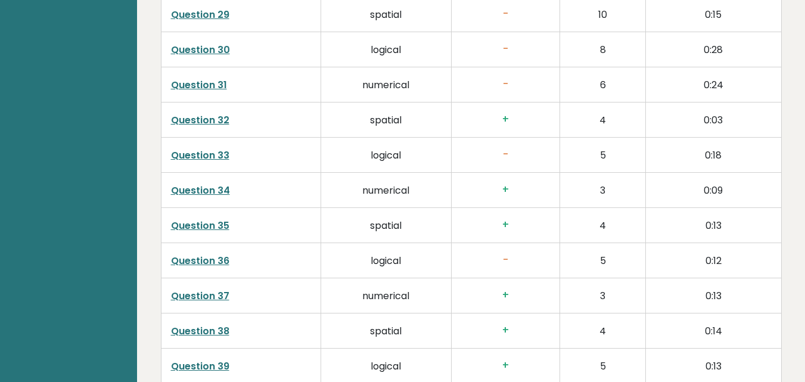
scroll to position [3067, 0]
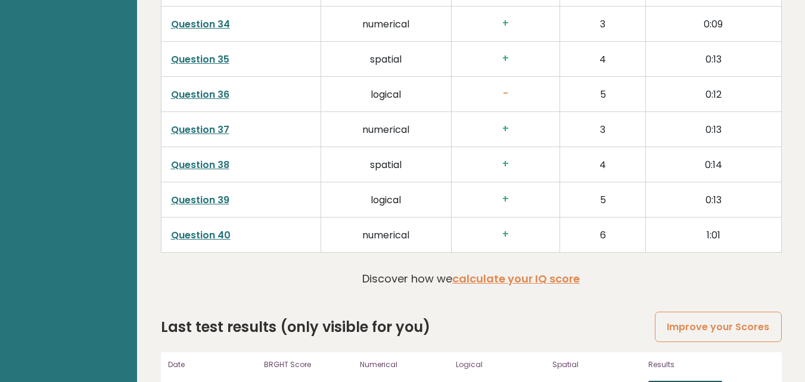
click at [683, 381] on link "View results" at bounding box center [685, 388] width 74 height 15
